Goal: Navigation & Orientation: Find specific page/section

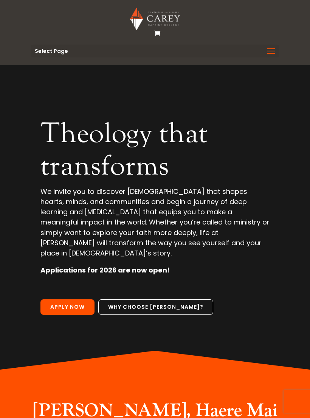
scroll to position [28, 0]
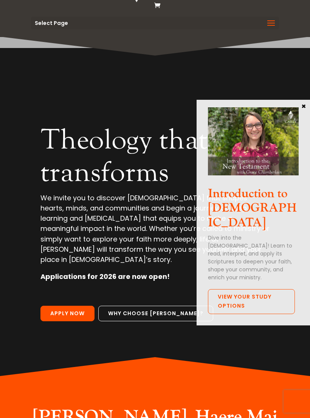
click at [305, 103] on button "×" at bounding box center [304, 106] width 8 height 7
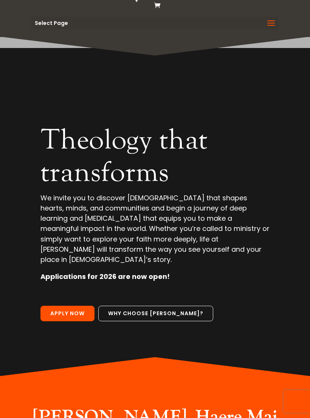
click at [272, 21] on span at bounding box center [271, 27] width 12 height 21
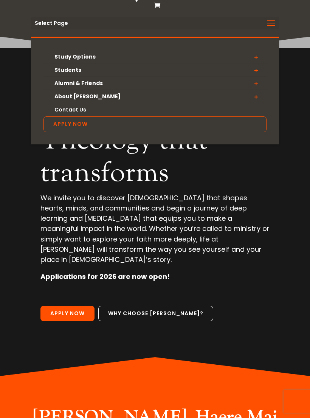
click at [95, 81] on link "Alumni & Friends" at bounding box center [155, 83] width 223 height 13
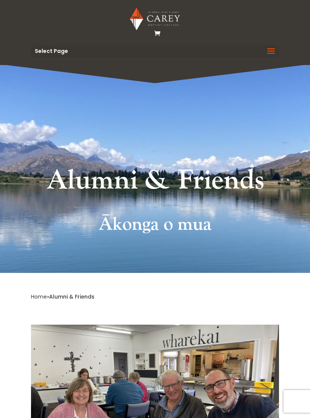
click at [269, 51] on span at bounding box center [271, 55] width 12 height 21
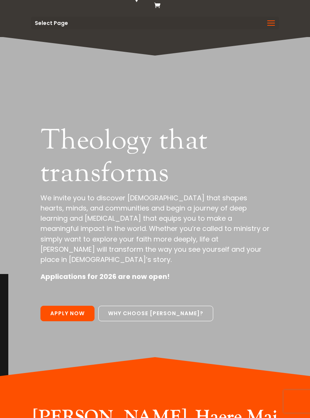
scroll to position [28, 0]
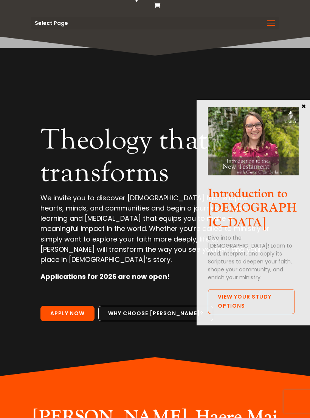
click at [268, 19] on span at bounding box center [271, 27] width 12 height 21
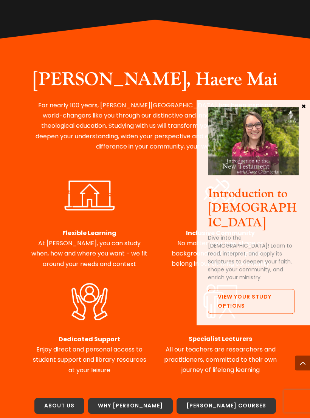
scroll to position [366, 0]
click at [302, 108] on button "×" at bounding box center [304, 106] width 8 height 7
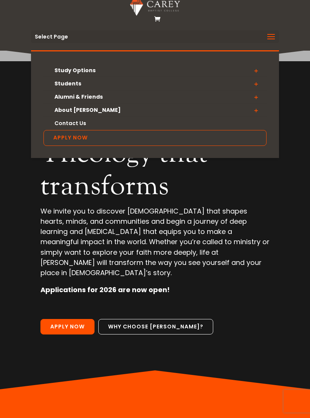
scroll to position [0, 0]
